Goal: Navigation & Orientation: Find specific page/section

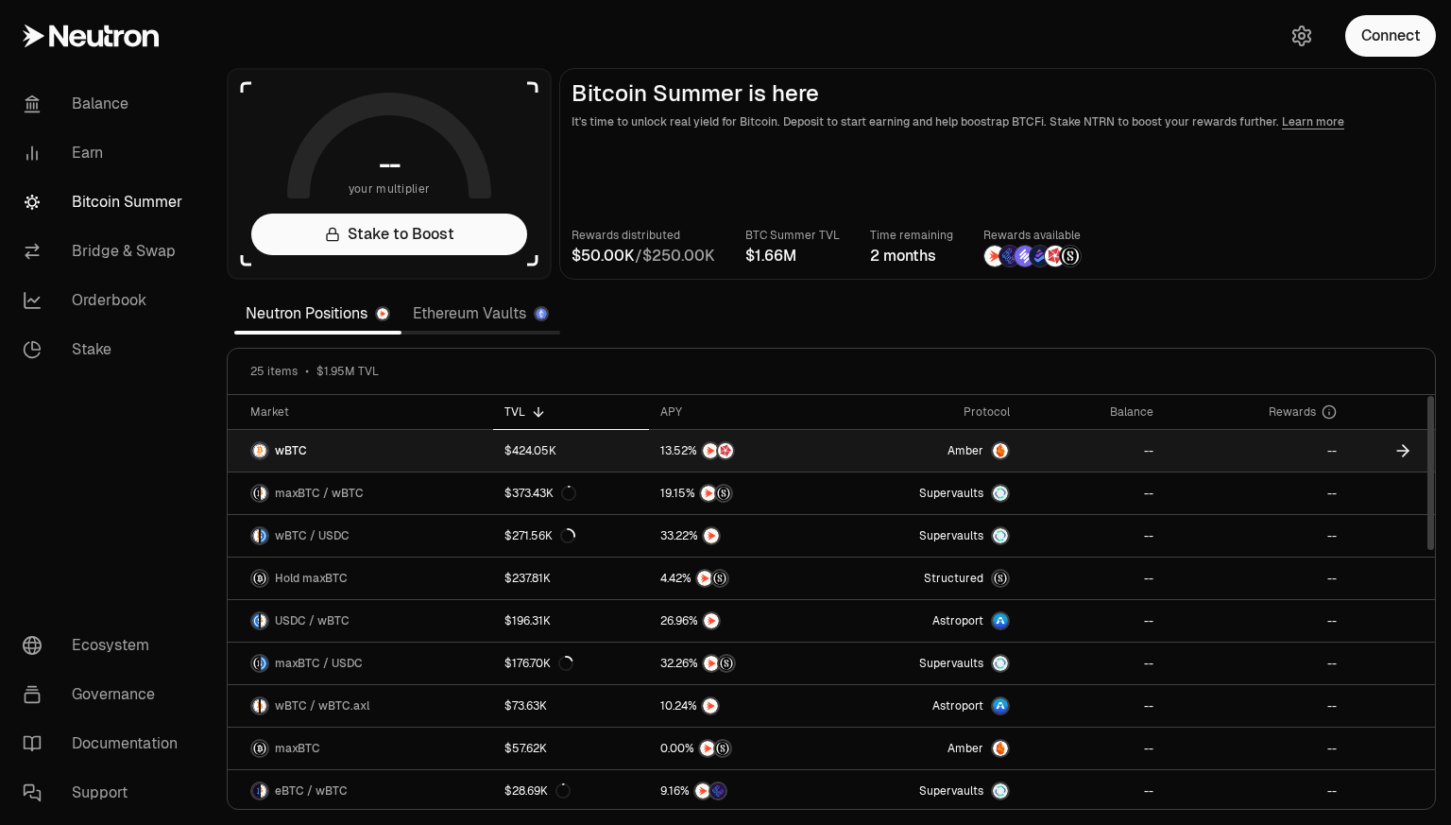
click at [298, 451] on span "wBTC" at bounding box center [291, 450] width 32 height 15
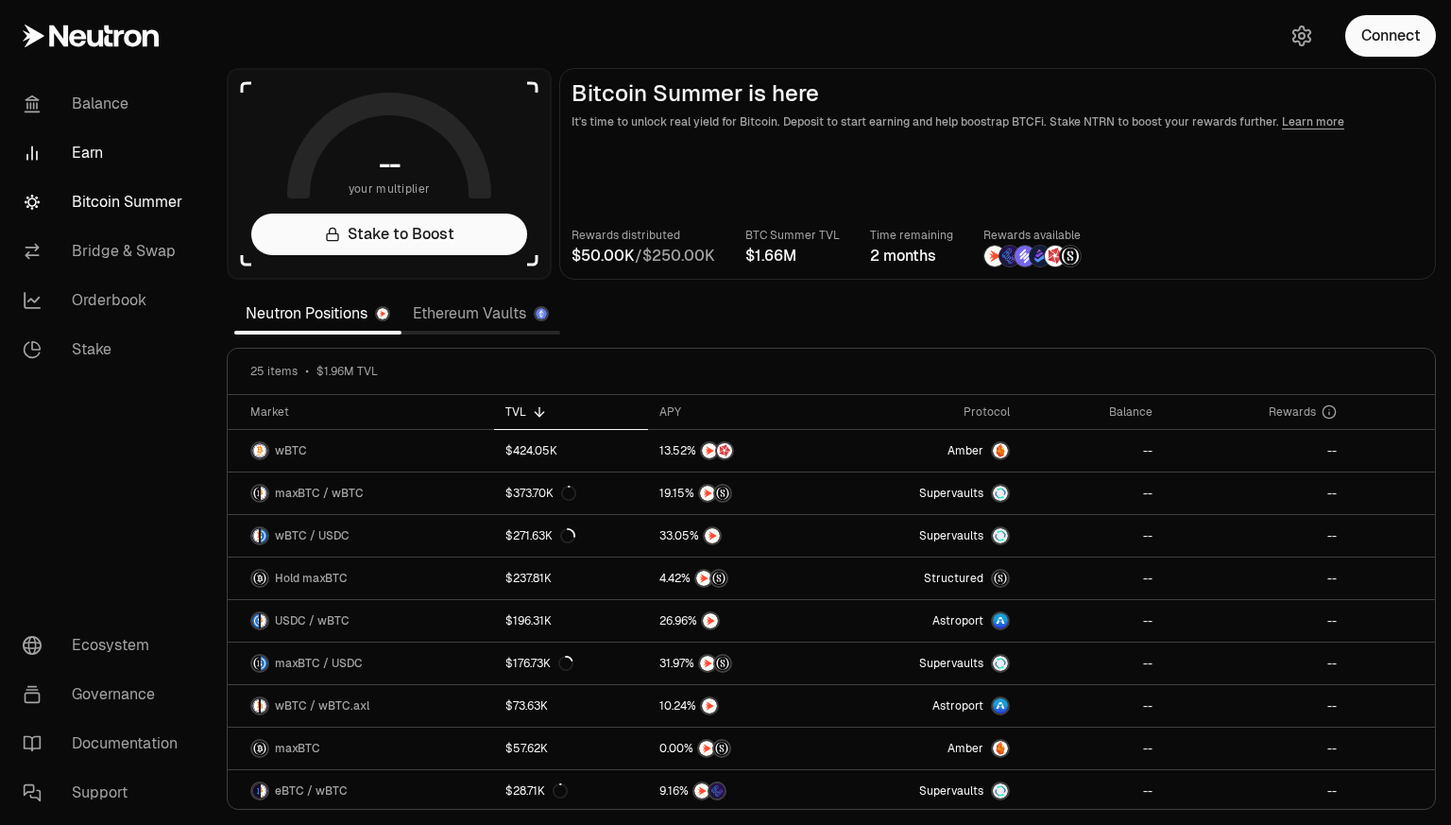
click at [92, 159] on link "Earn" at bounding box center [106, 152] width 196 height 49
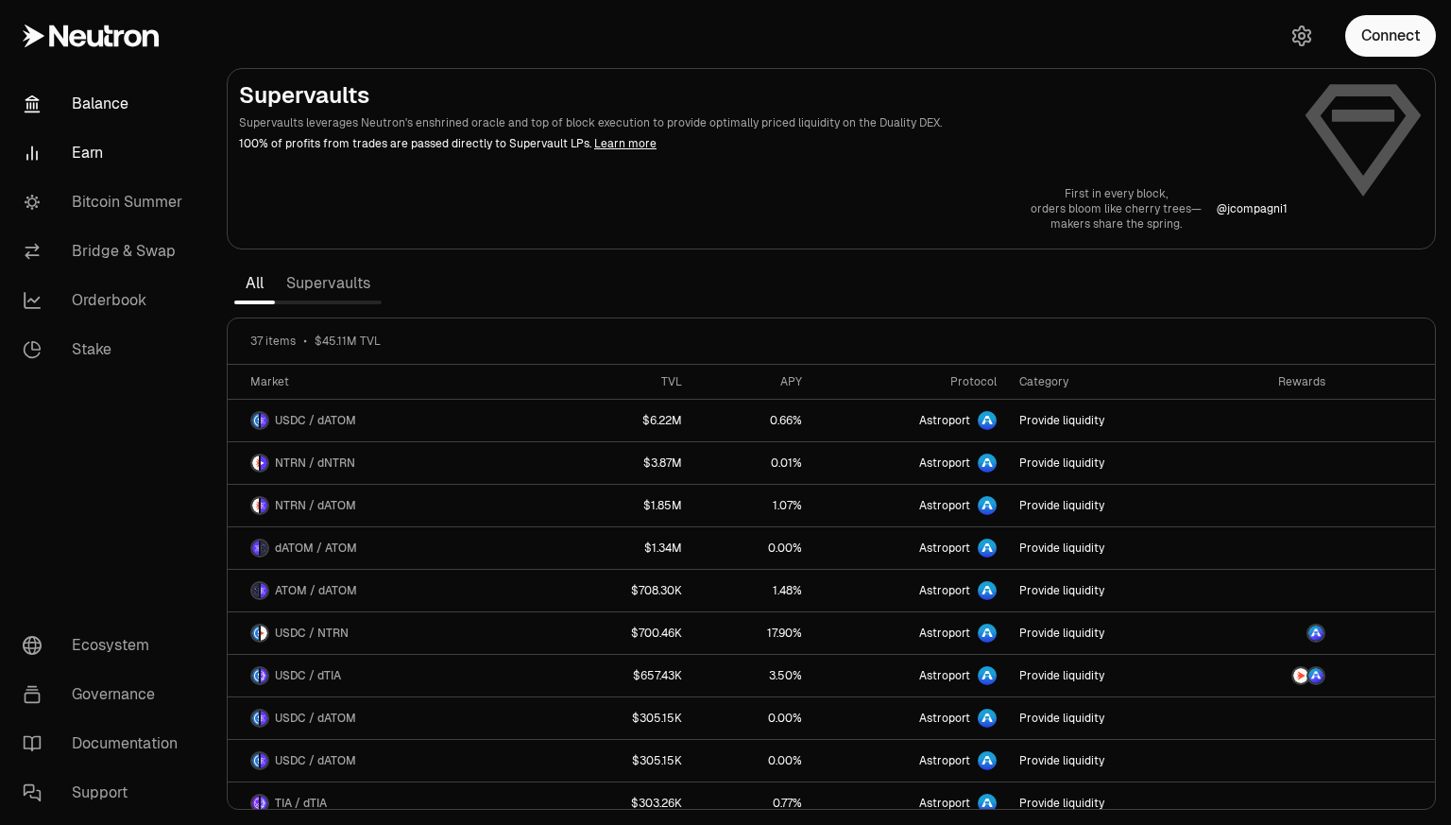
click at [102, 106] on link "Balance" at bounding box center [106, 103] width 196 height 49
